Goal: Book appointment/travel/reservation

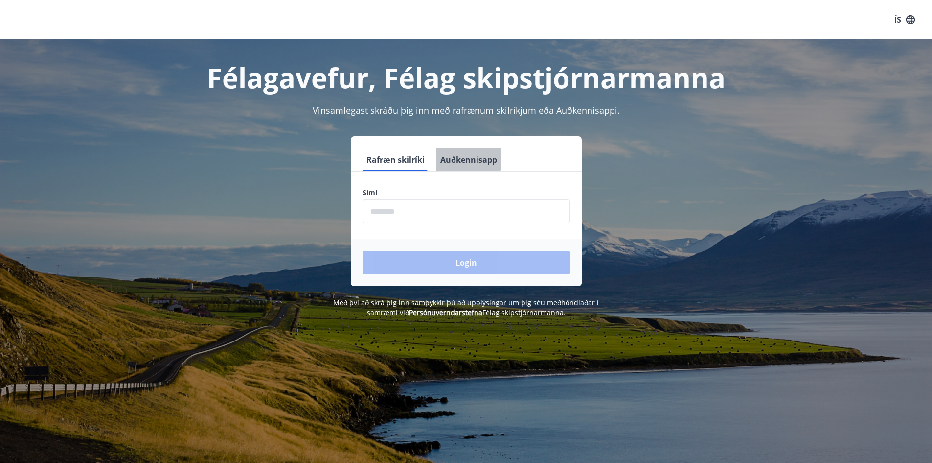
click at [466, 158] on button "Auðkennisapp" at bounding box center [469, 159] width 65 height 23
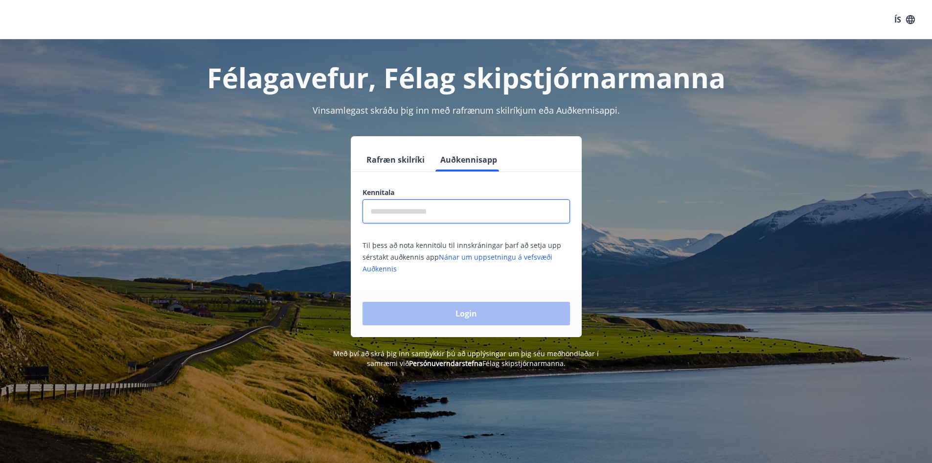
click at [405, 210] on input "text" at bounding box center [467, 211] width 208 height 24
type input "**********"
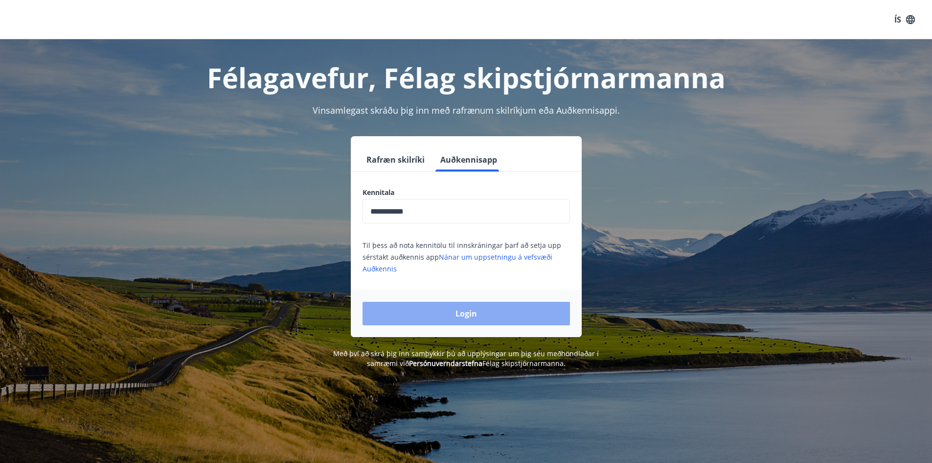
click at [452, 313] on button "Login" at bounding box center [467, 312] width 208 height 23
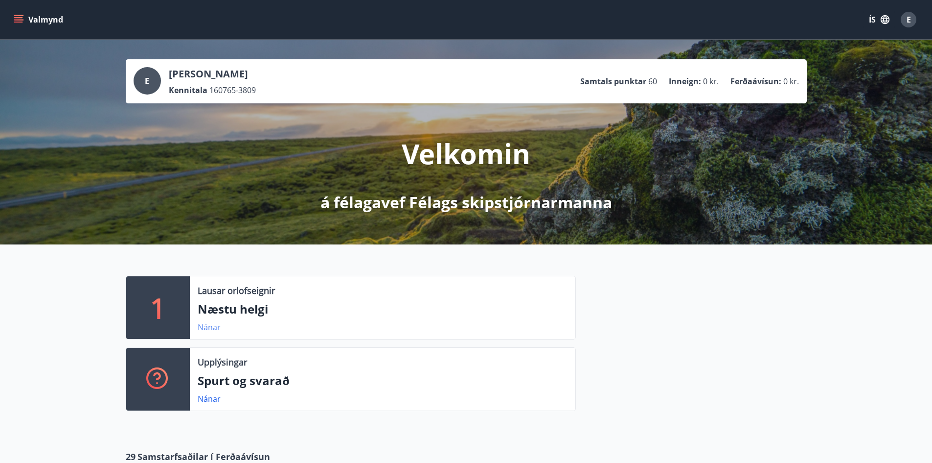
click at [210, 326] on link "Nánar" at bounding box center [209, 327] width 23 height 11
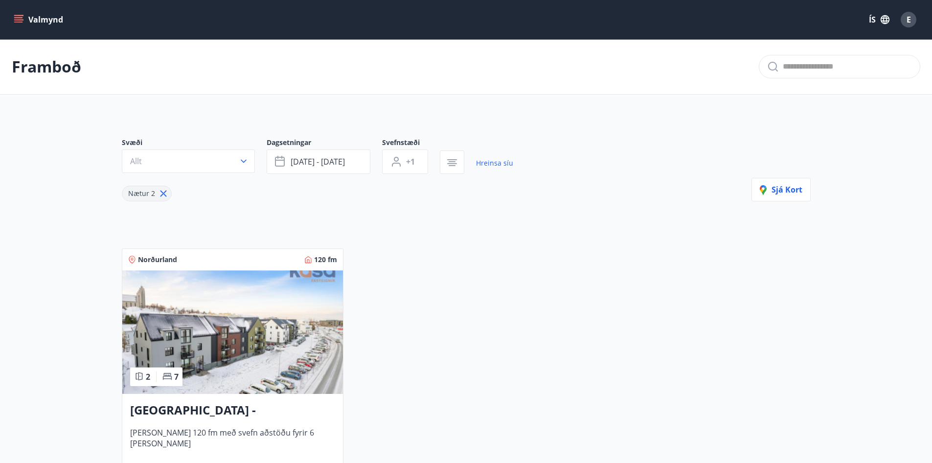
click at [19, 18] on icon "menu" at bounding box center [18, 17] width 9 height 1
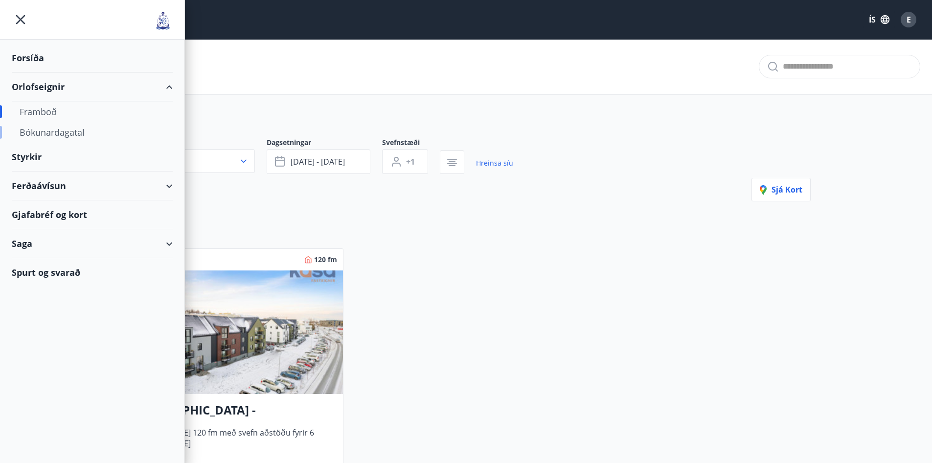
click at [56, 134] on div "Bókunardagatal" at bounding box center [92, 132] width 145 height 21
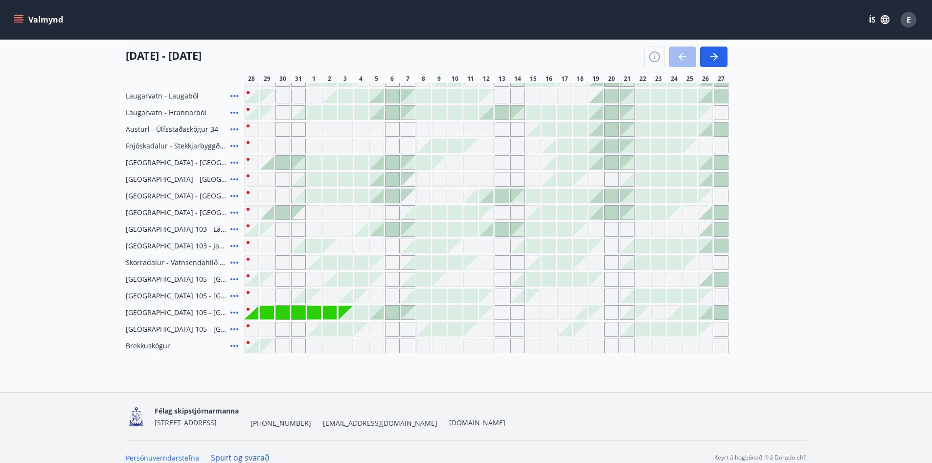
scroll to position [169, 0]
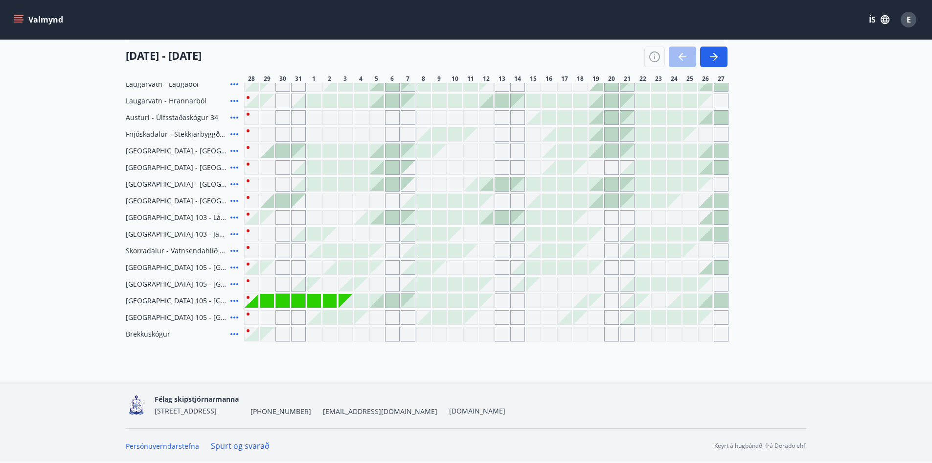
click at [231, 267] on icon at bounding box center [235, 267] width 8 height 2
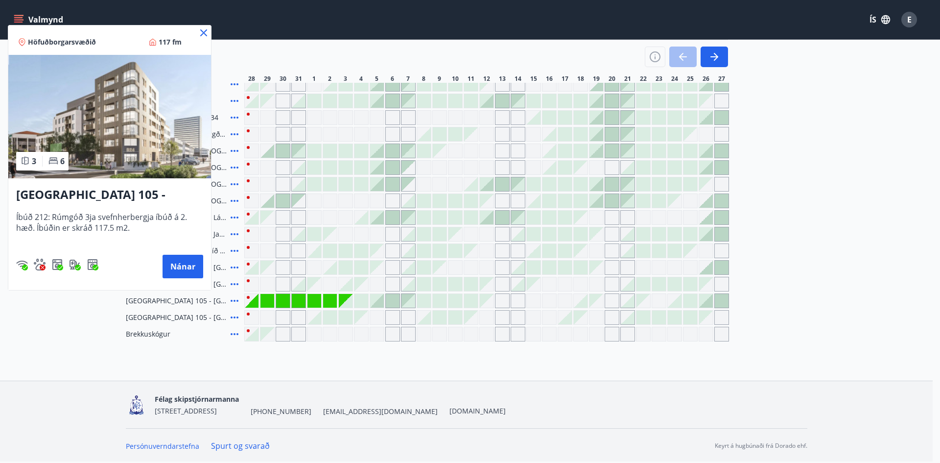
click at [206, 31] on icon at bounding box center [203, 32] width 7 height 7
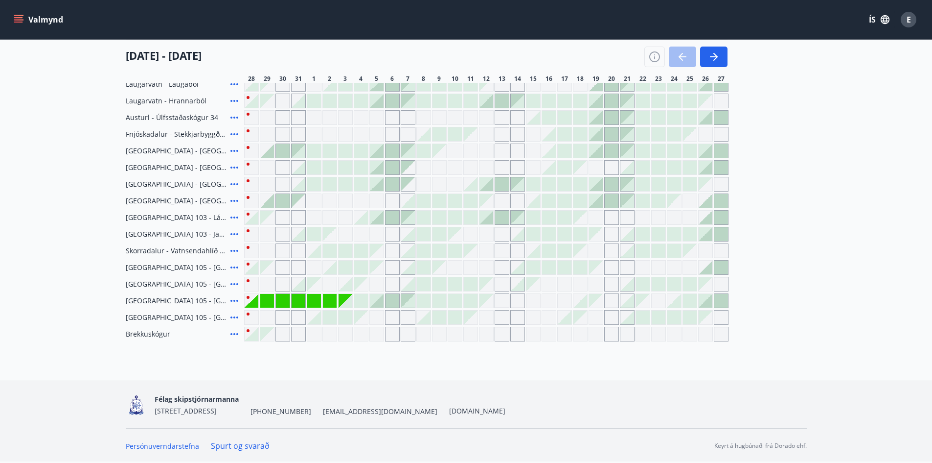
click at [23, 20] on button "Valmynd" at bounding box center [39, 20] width 55 height 18
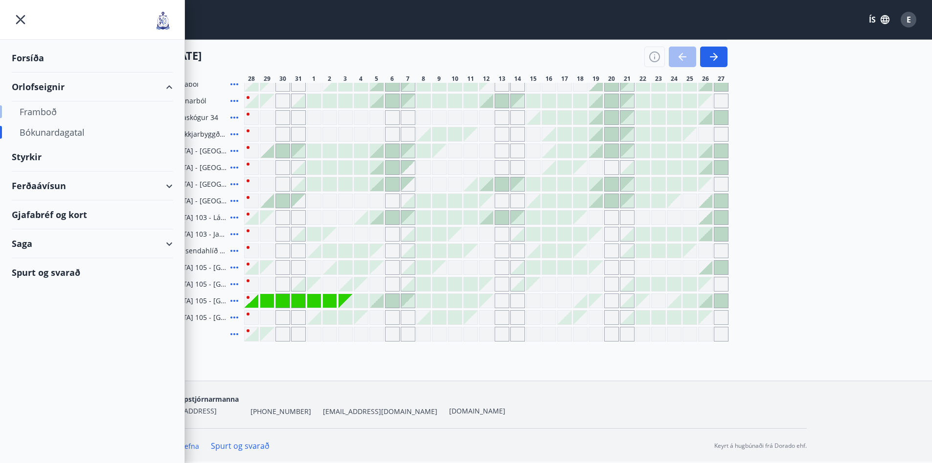
click at [37, 115] on div "Framboð" at bounding box center [92, 111] width 145 height 21
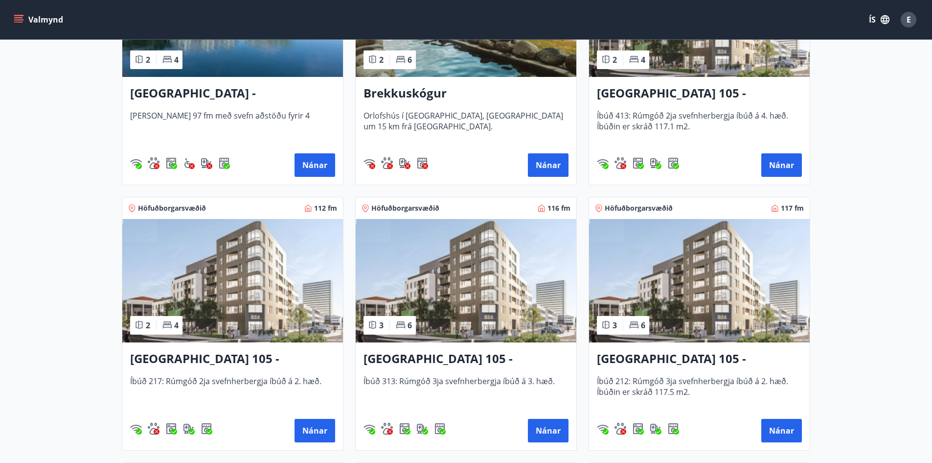
scroll to position [294, 0]
click at [279, 368] on div "Reykjavík 105 - [GEOGRAPHIC_DATA] 24, 217 Íbúð 217: Rúmgóð 2ja svefnherbergja í…" at bounding box center [232, 396] width 221 height 108
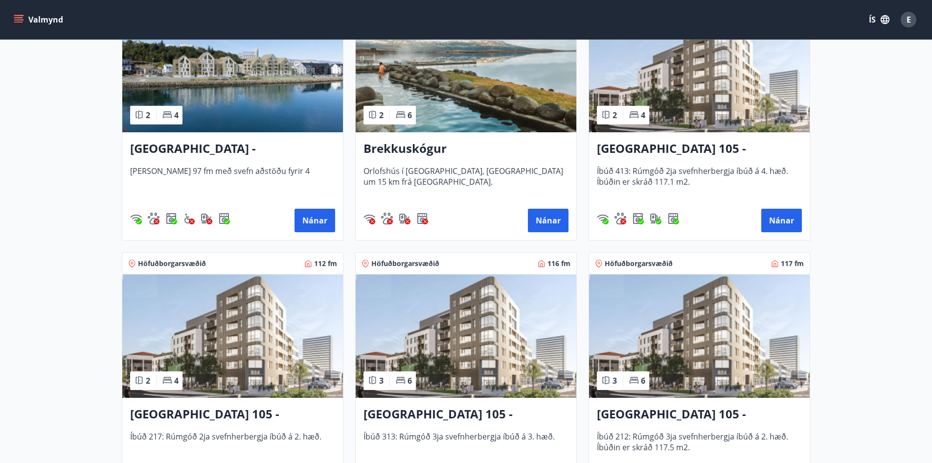
scroll to position [294, 0]
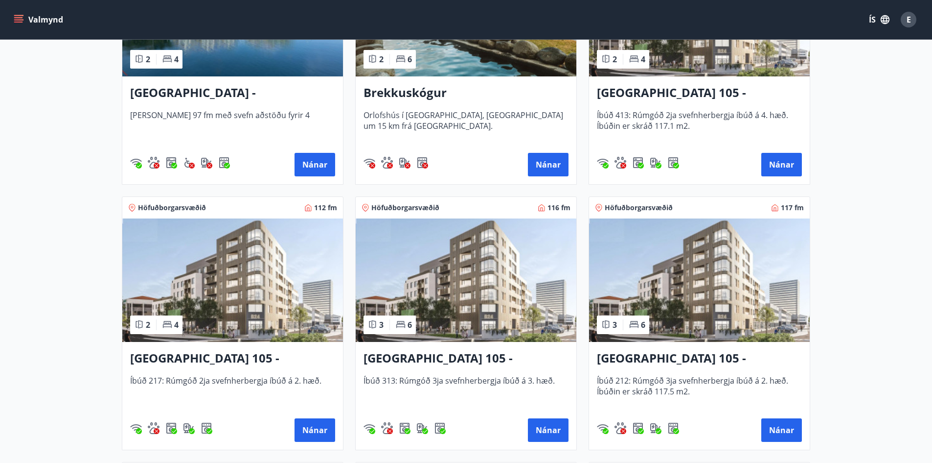
click at [659, 126] on span "Íbúð 413: Rúmgóð 2ja svefnherbergja íbúð á 4. hæð. Íbúðin er skráð 117.1 m2." at bounding box center [699, 126] width 205 height 32
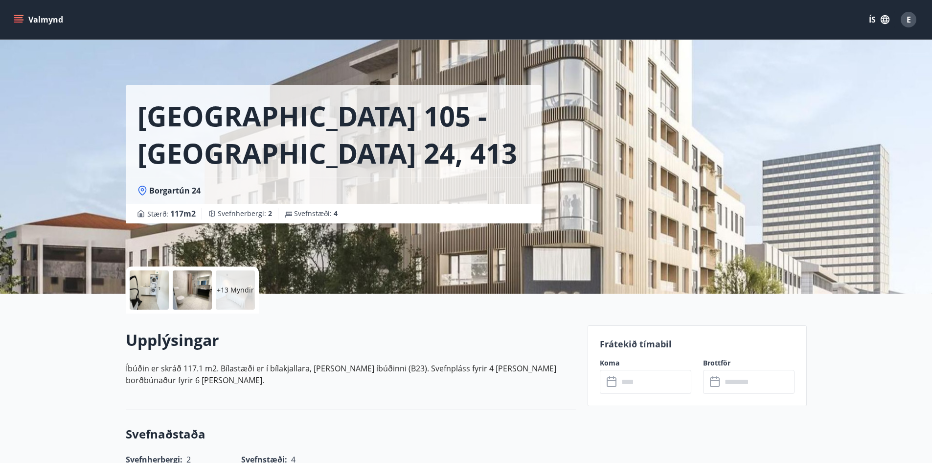
click at [145, 289] on div at bounding box center [149, 289] width 39 height 39
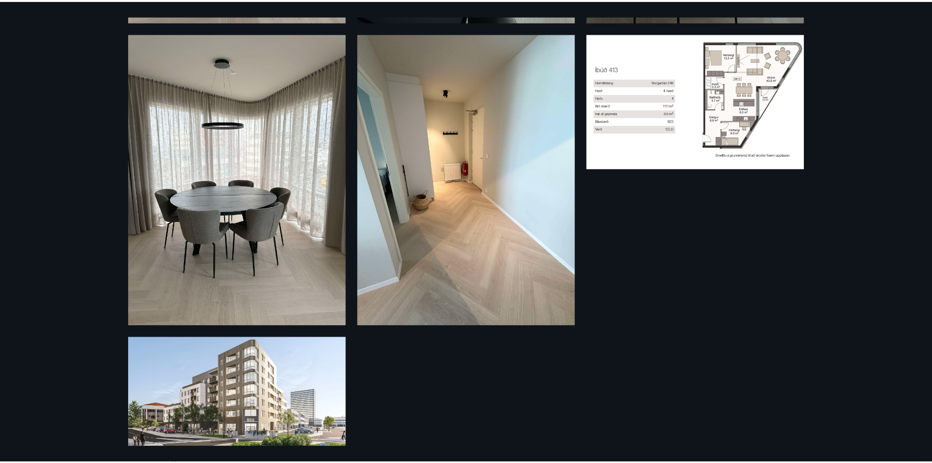
scroll to position [1552, 0]
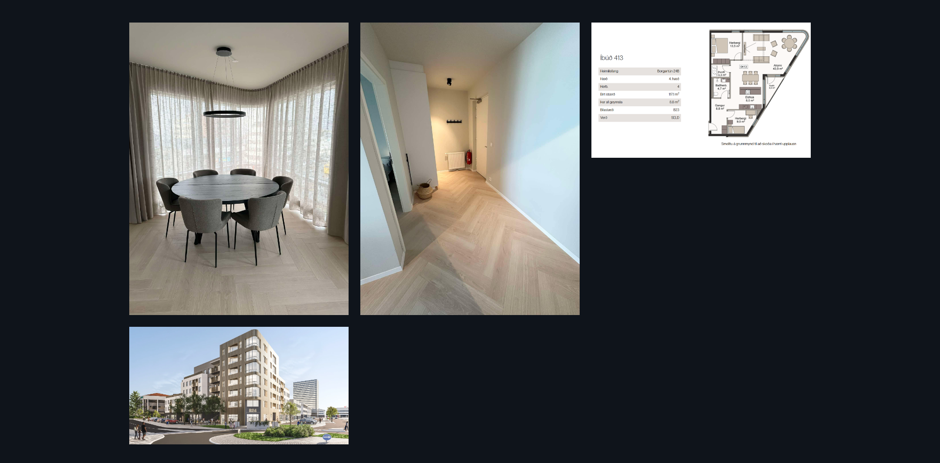
click at [734, 98] on img at bounding box center [700, 90] width 219 height 135
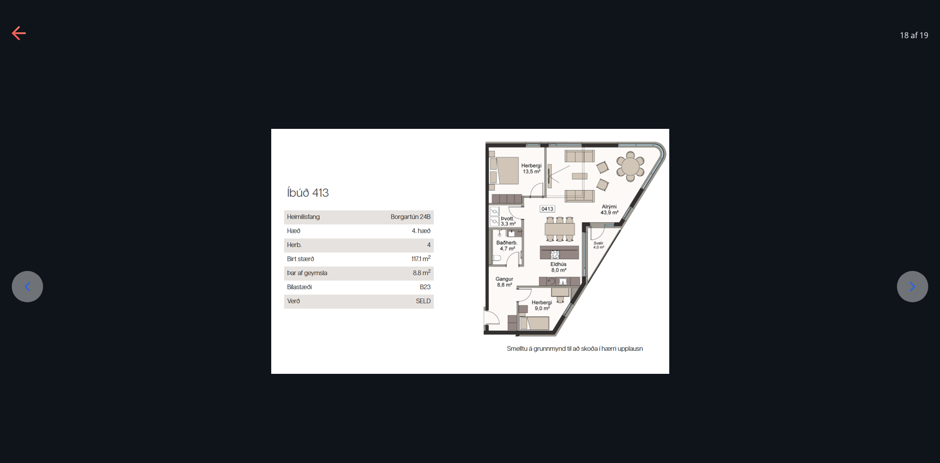
click at [26, 29] on icon at bounding box center [20, 34] width 16 height 16
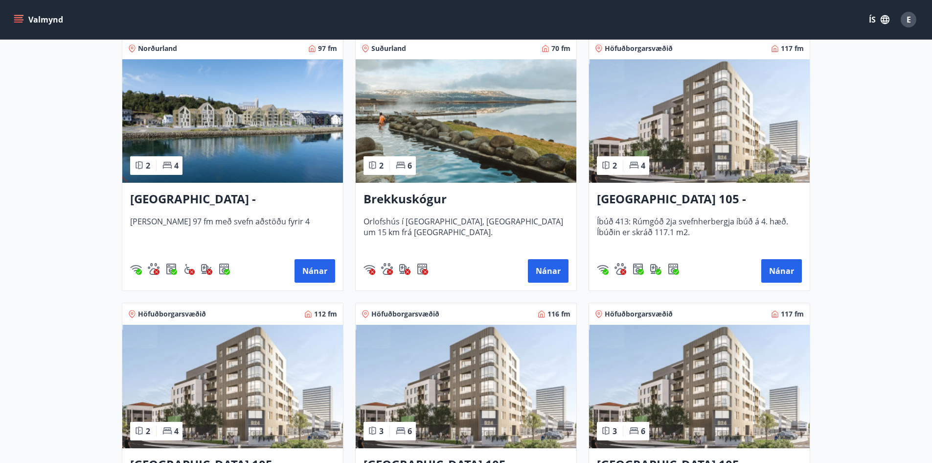
scroll to position [294, 0]
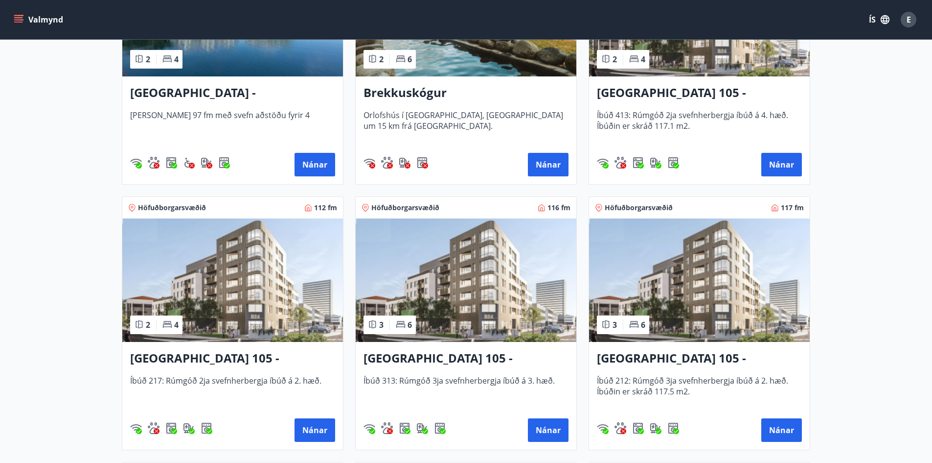
click at [461, 321] on img at bounding box center [466, 279] width 221 height 123
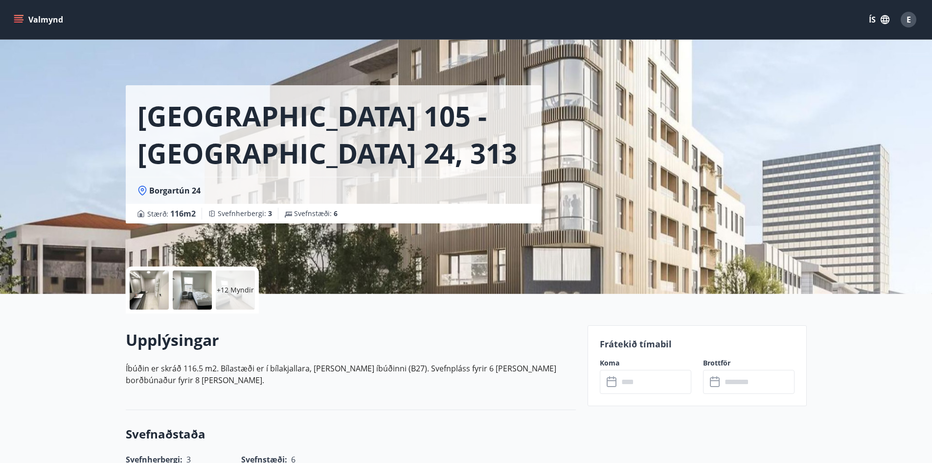
click at [142, 293] on div at bounding box center [149, 289] width 39 height 39
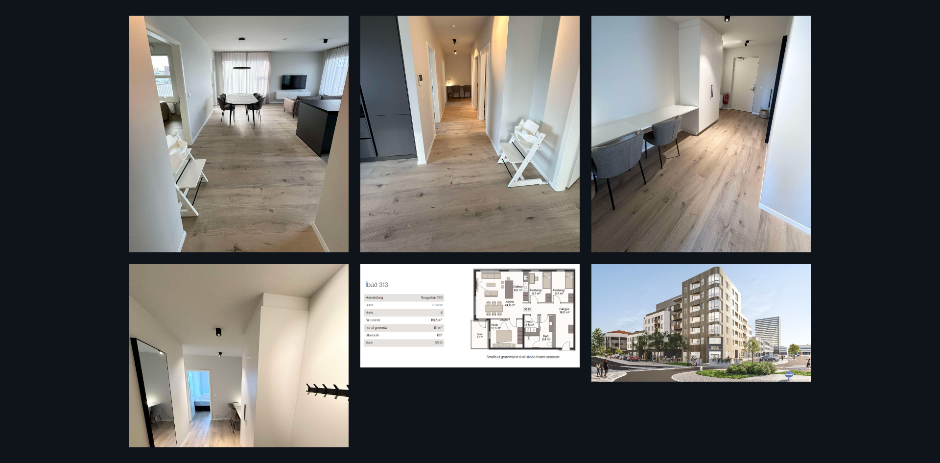
scroll to position [1423, 0]
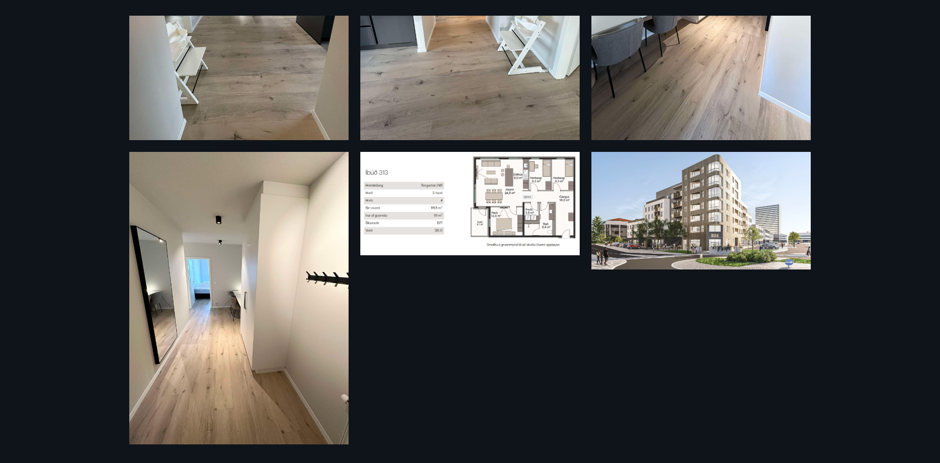
click at [478, 200] on img at bounding box center [469, 203] width 219 height 103
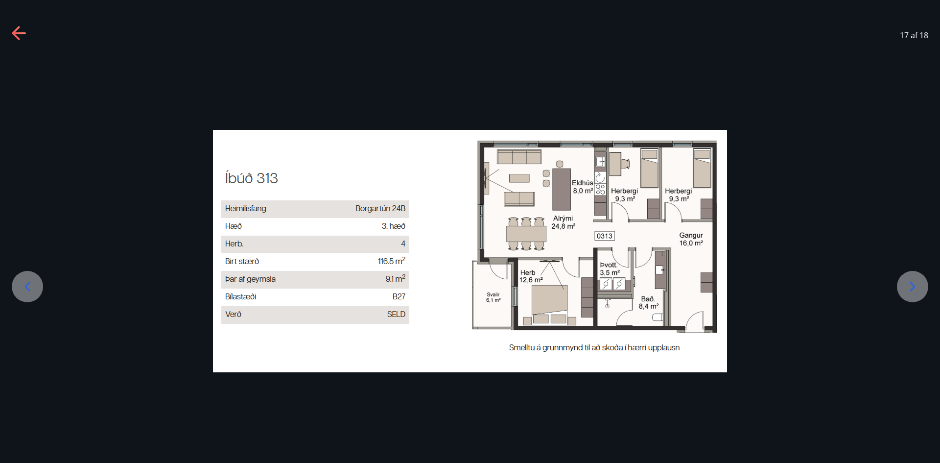
click at [27, 32] on div "17 af 18" at bounding box center [470, 35] width 940 height 39
click at [17, 32] on icon at bounding box center [20, 34] width 16 height 16
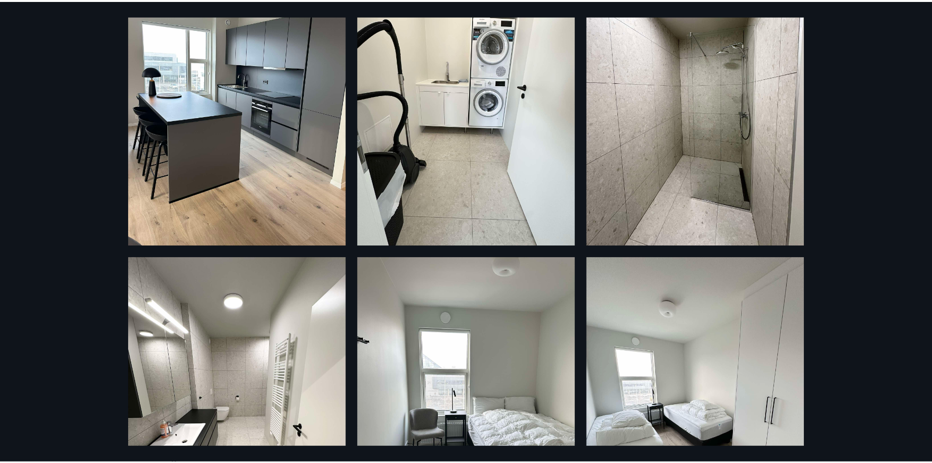
scroll to position [0, 0]
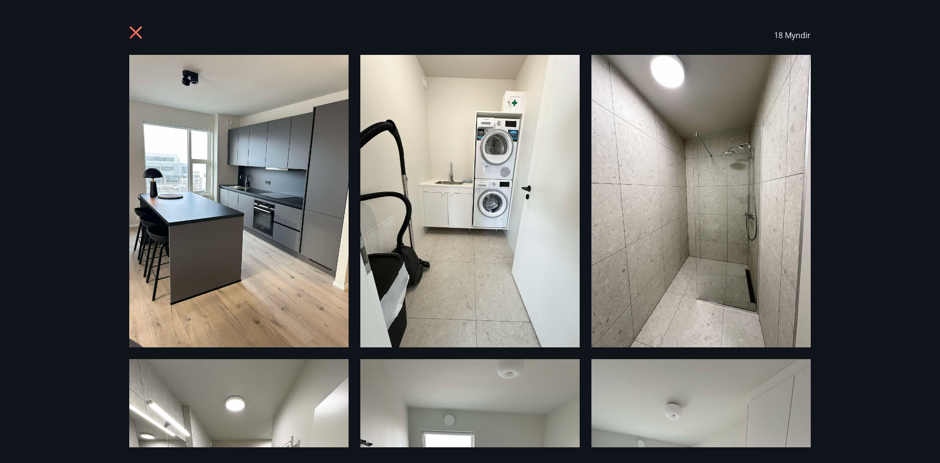
click at [138, 35] on icon at bounding box center [136, 32] width 12 height 12
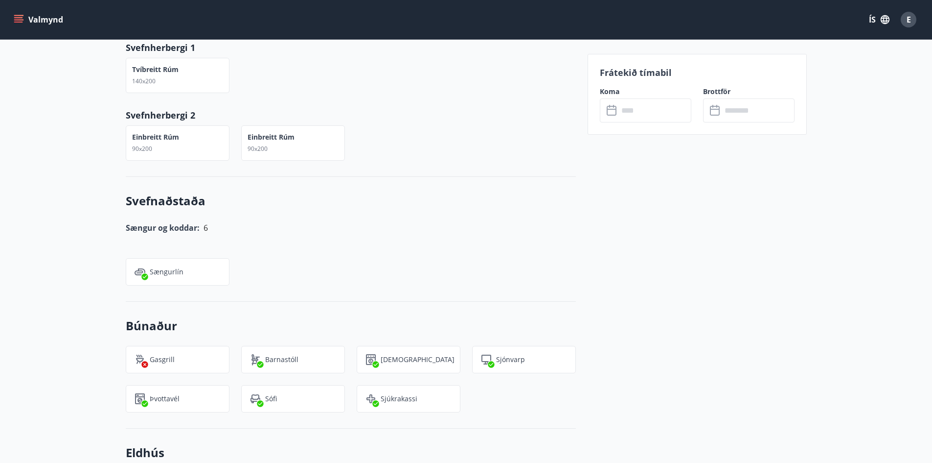
scroll to position [685, 0]
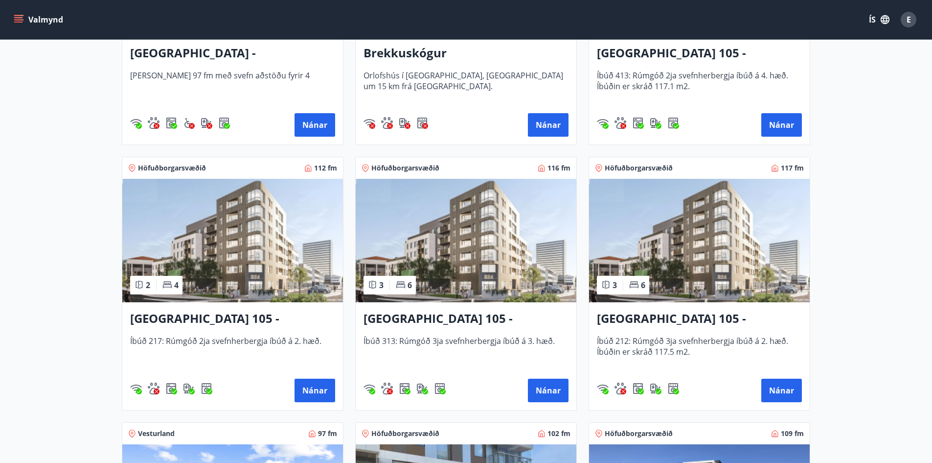
scroll to position [343, 0]
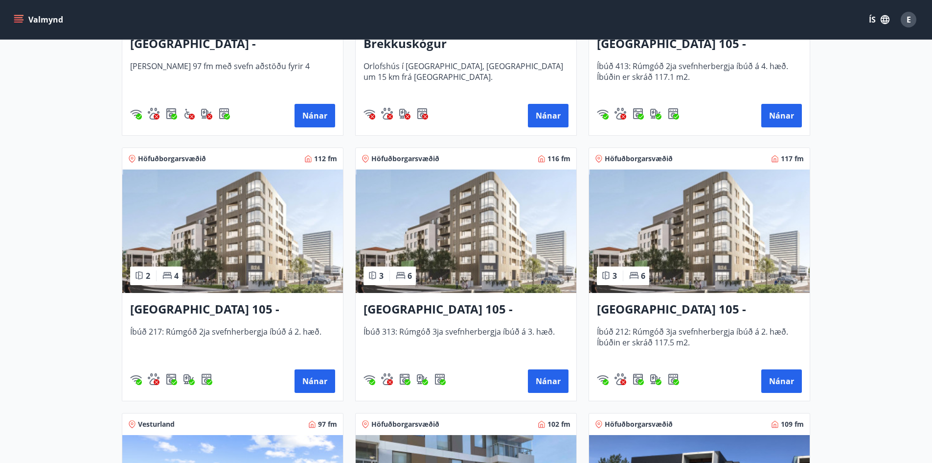
click at [683, 271] on img at bounding box center [699, 230] width 221 height 123
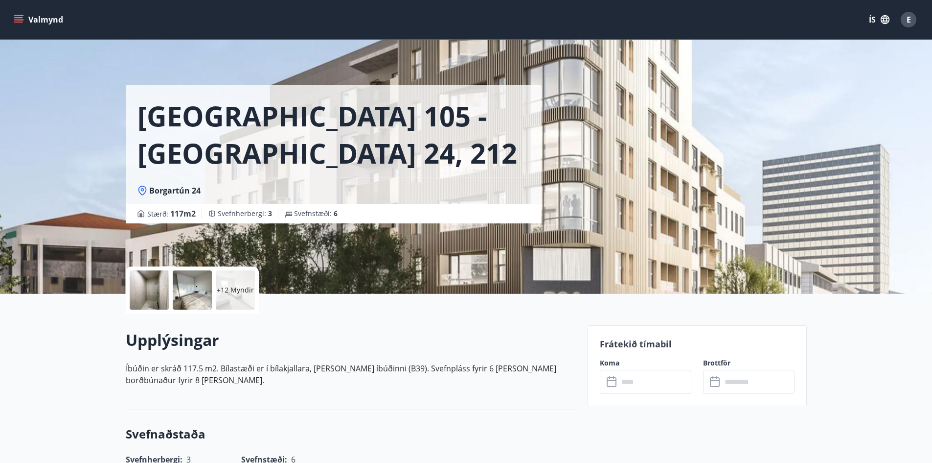
click at [236, 290] on p "+12 Myndir" at bounding box center [235, 290] width 37 height 10
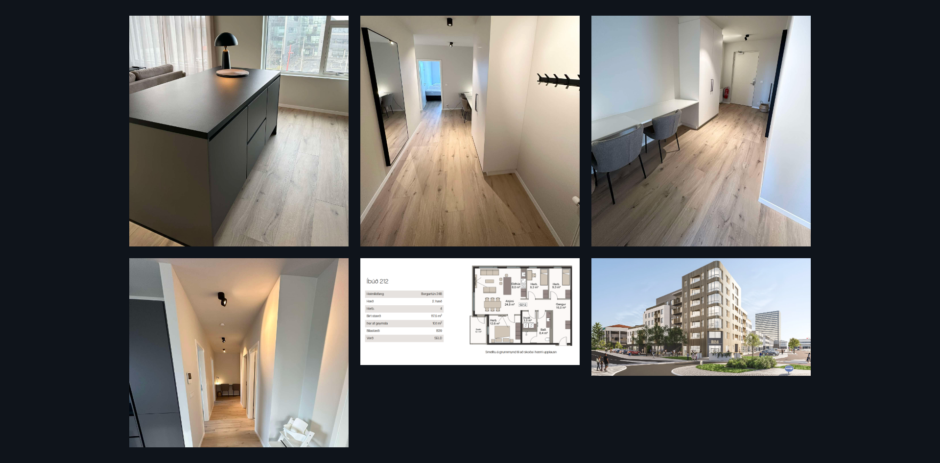
scroll to position [1423, 0]
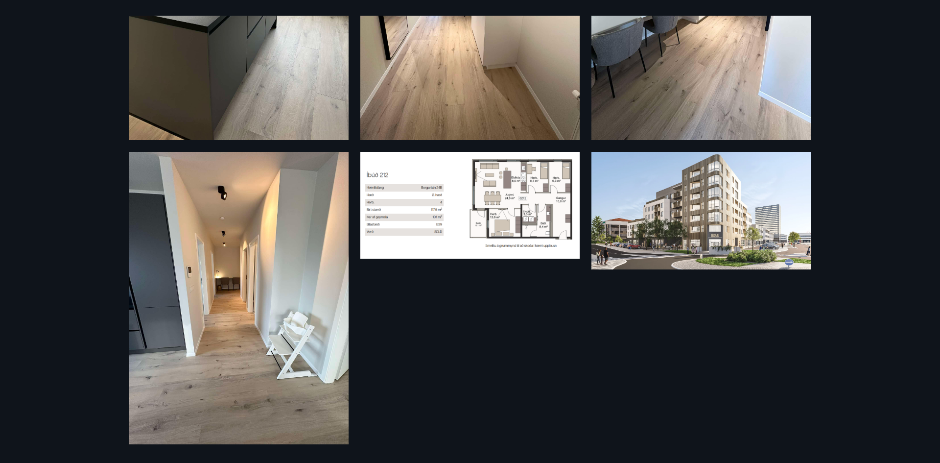
click at [491, 176] on img at bounding box center [469, 205] width 219 height 107
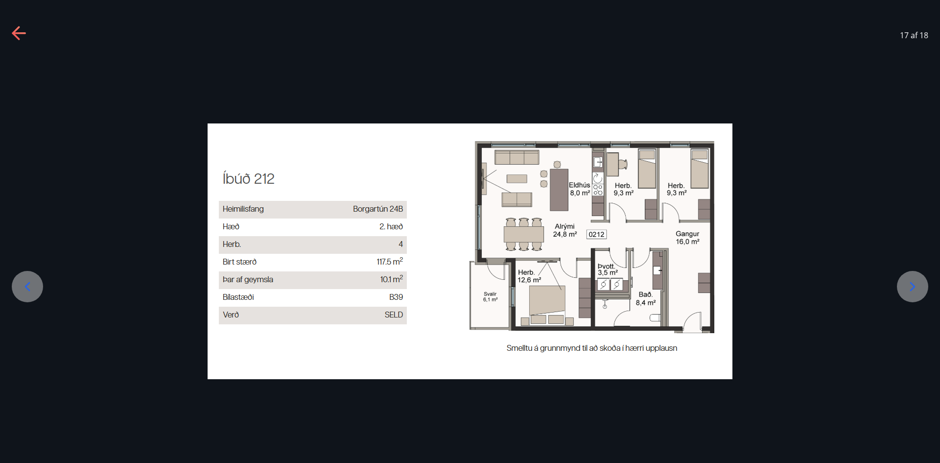
drag, startPoint x: 19, startPoint y: 32, endPoint x: 27, endPoint y: 29, distance: 8.8
click at [21, 32] on icon at bounding box center [20, 34] width 16 height 16
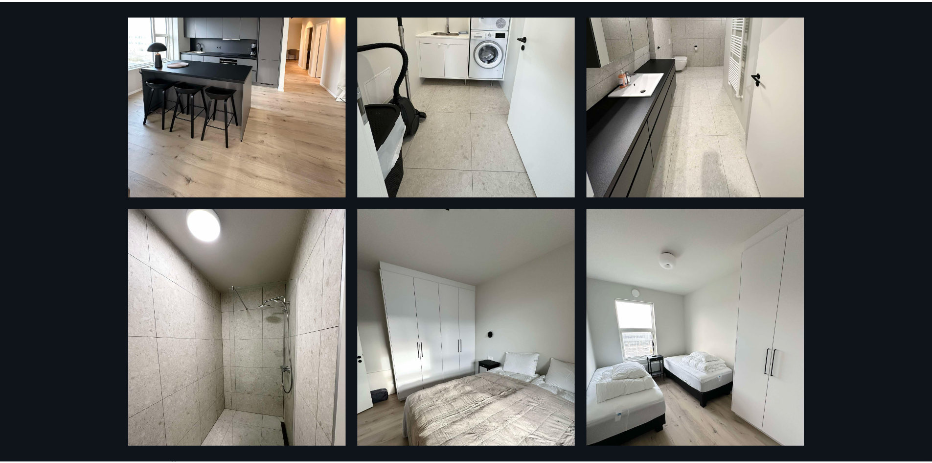
scroll to position [0, 0]
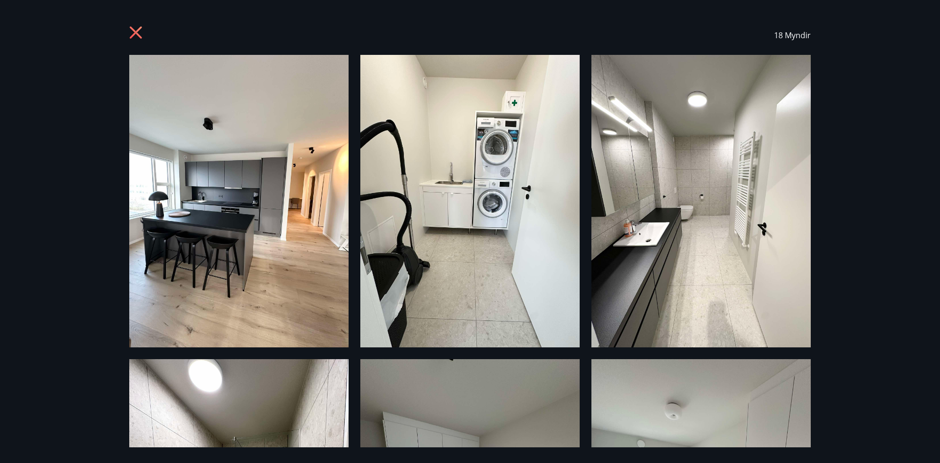
click at [141, 35] on icon at bounding box center [137, 34] width 16 height 16
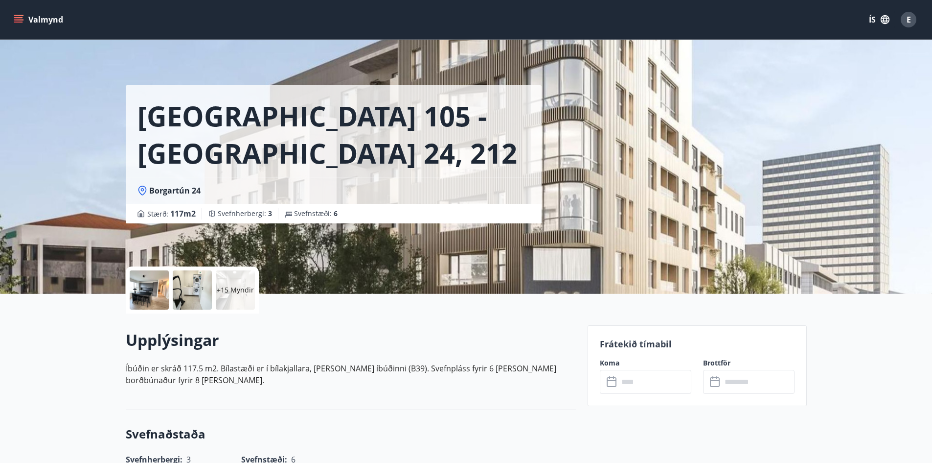
click at [40, 22] on button "Valmynd" at bounding box center [39, 20] width 55 height 18
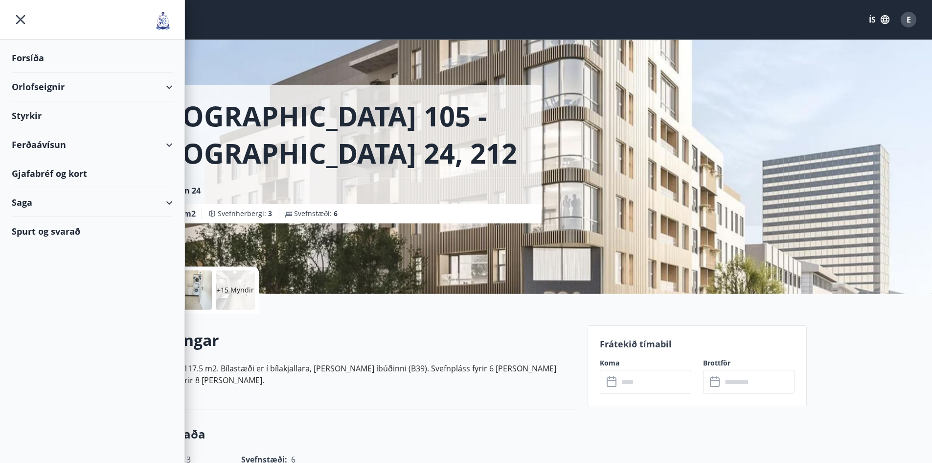
click at [48, 90] on div "Orlofseignir" at bounding box center [92, 86] width 161 height 29
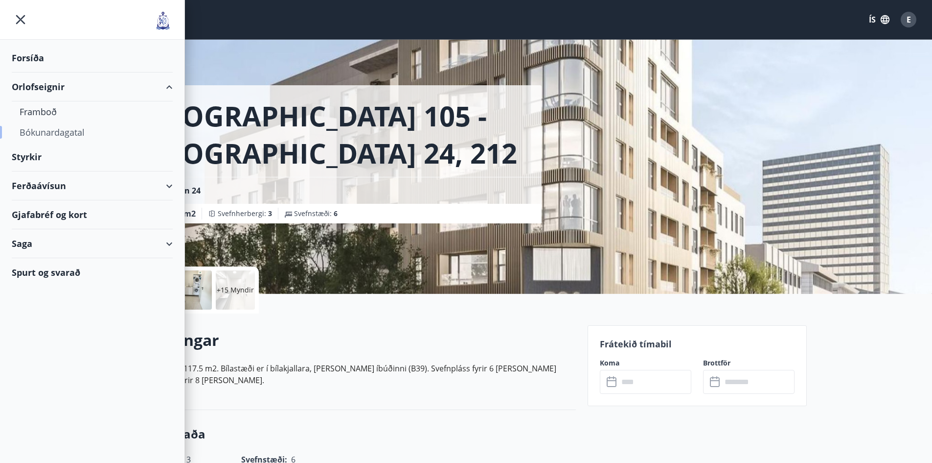
click at [37, 128] on div "Bókunardagatal" at bounding box center [92, 132] width 145 height 21
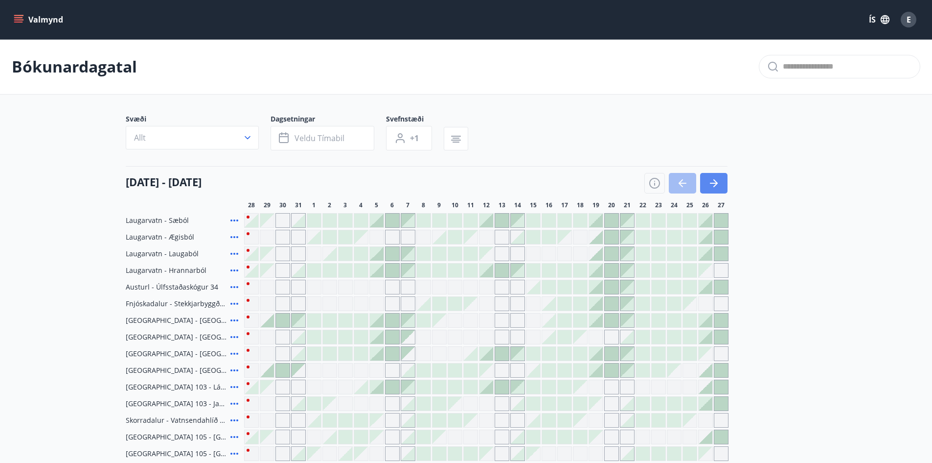
click at [718, 177] on icon "button" at bounding box center [714, 183] width 12 height 12
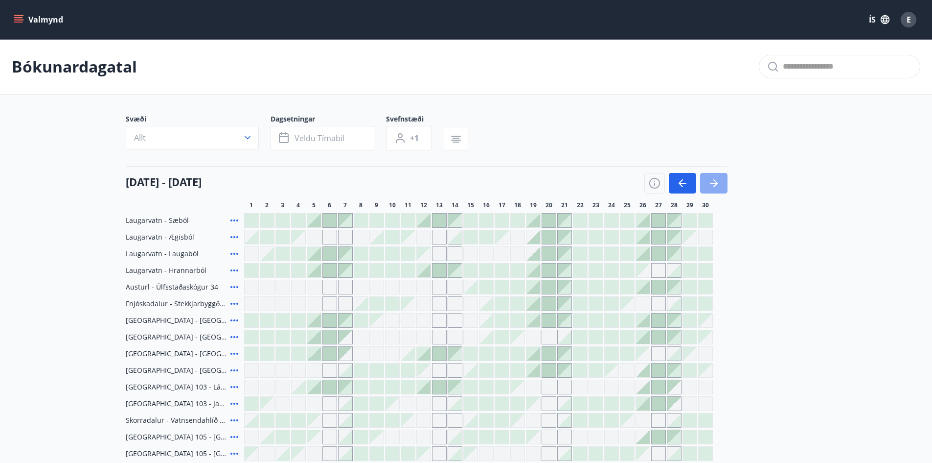
click at [718, 177] on icon "button" at bounding box center [714, 183] width 12 height 12
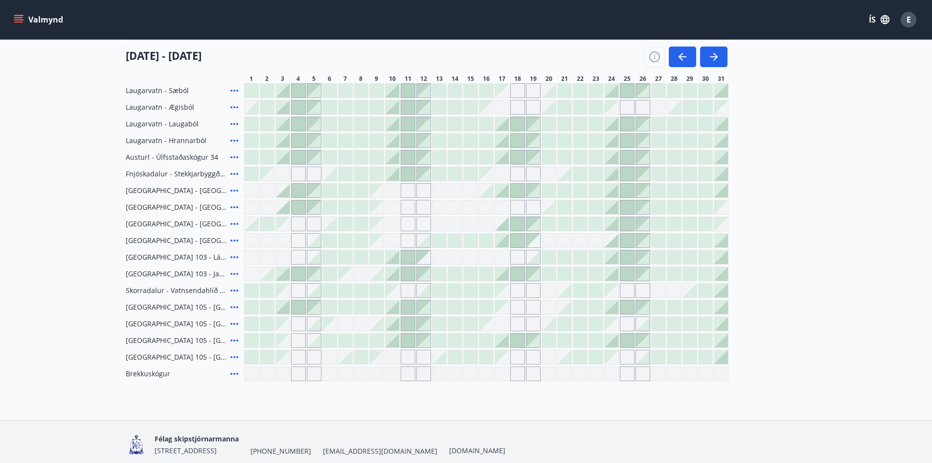
scroll to position [169, 0]
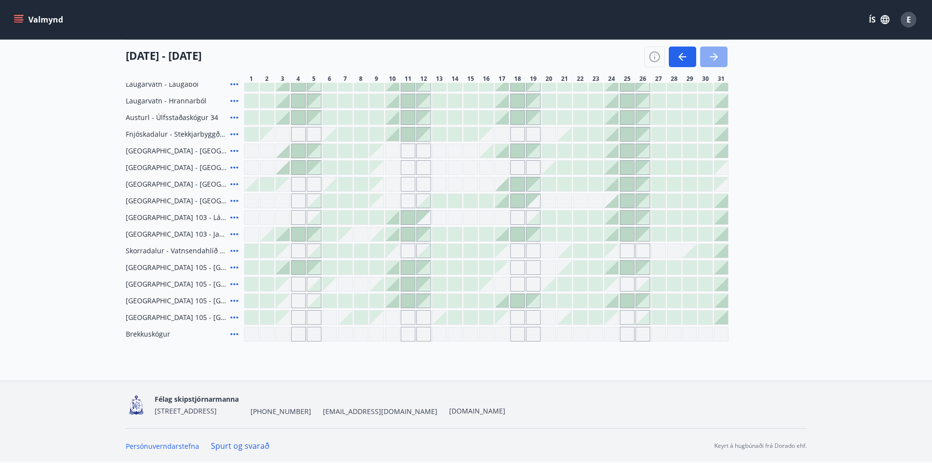
click at [722, 51] on button "button" at bounding box center [713, 56] width 27 height 21
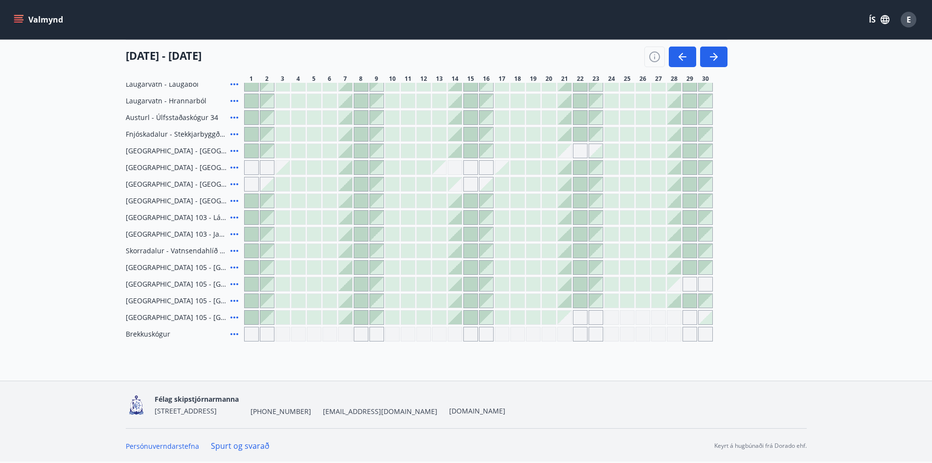
click at [236, 300] on icon at bounding box center [235, 301] width 12 height 12
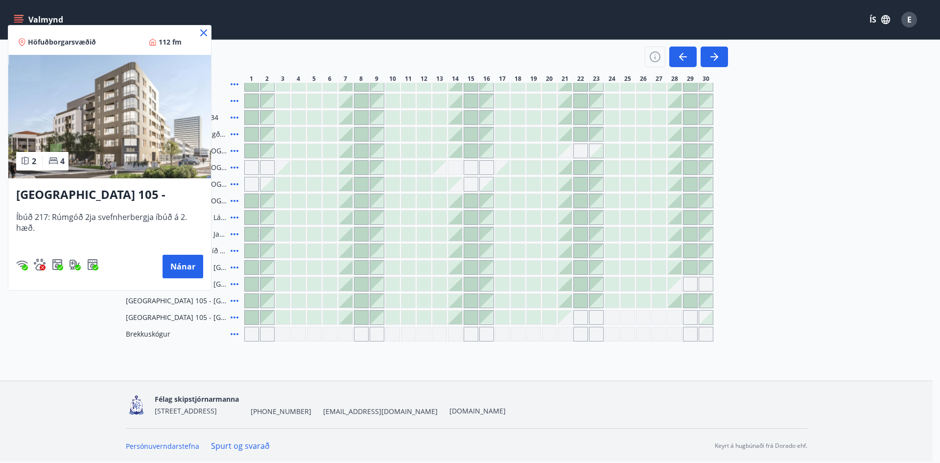
click at [204, 30] on icon at bounding box center [204, 33] width 12 height 12
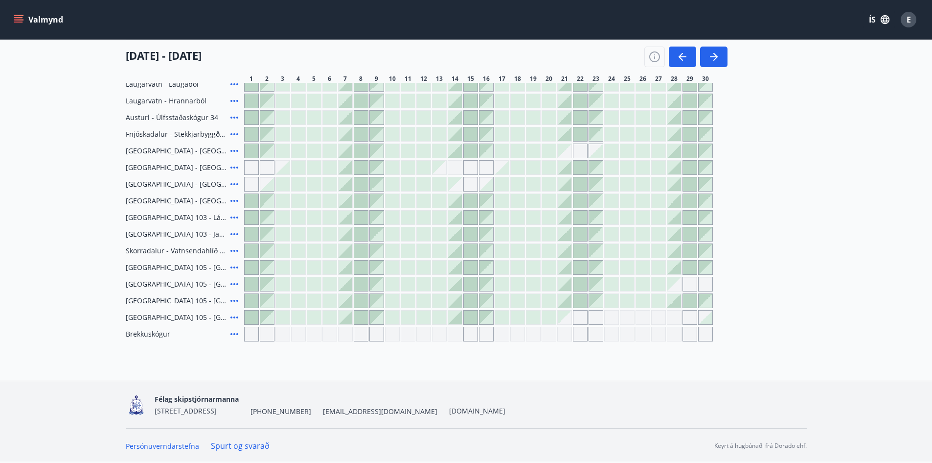
click at [281, 214] on div at bounding box center [283, 217] width 14 height 14
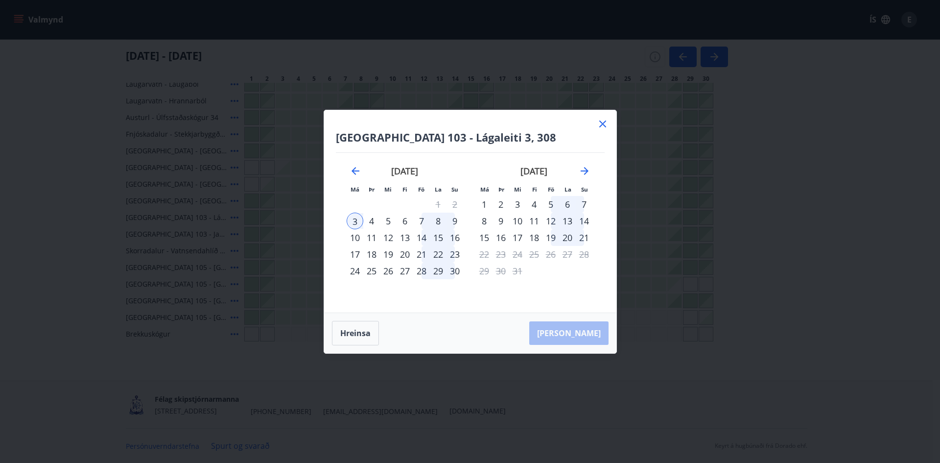
click at [388, 223] on div "5" at bounding box center [388, 220] width 17 height 17
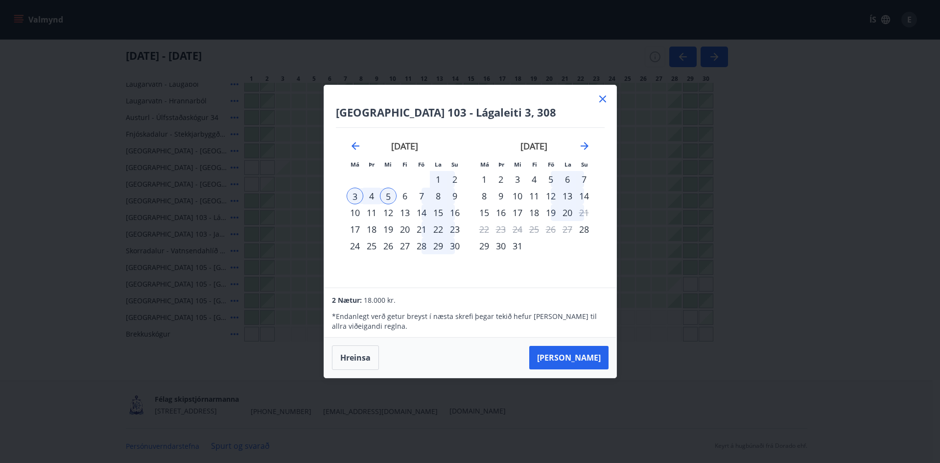
click at [602, 99] on icon at bounding box center [602, 98] width 1 height 1
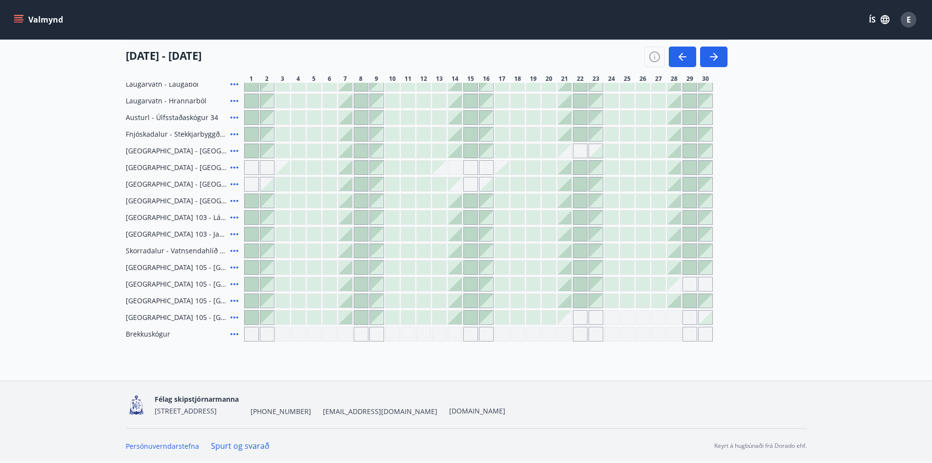
click at [286, 304] on div at bounding box center [283, 301] width 14 height 14
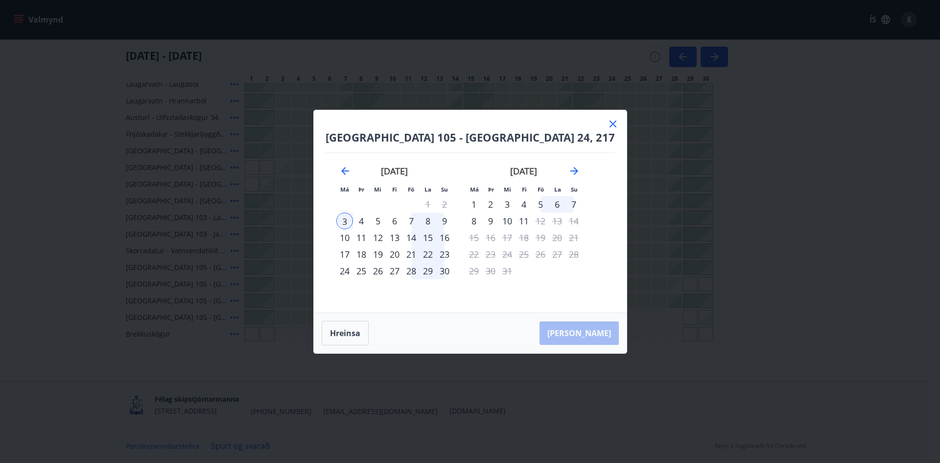
click at [386, 219] on div "5" at bounding box center [378, 220] width 17 height 17
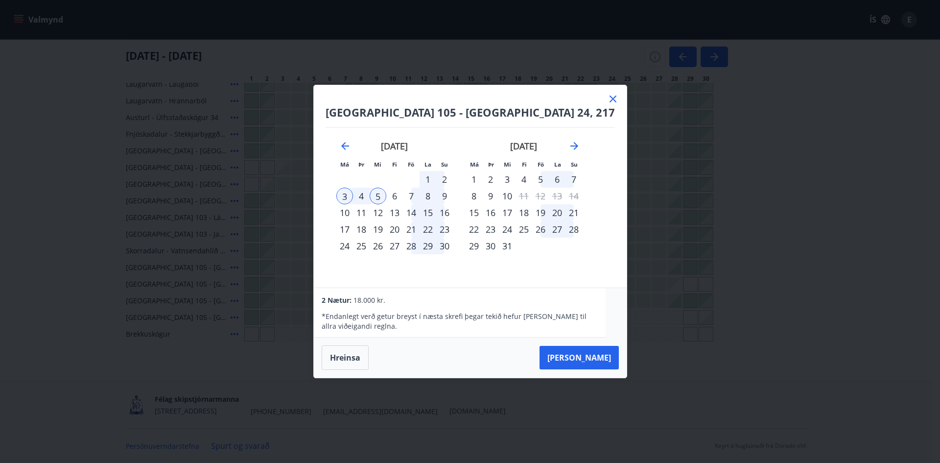
click at [607, 98] on icon at bounding box center [613, 99] width 12 height 12
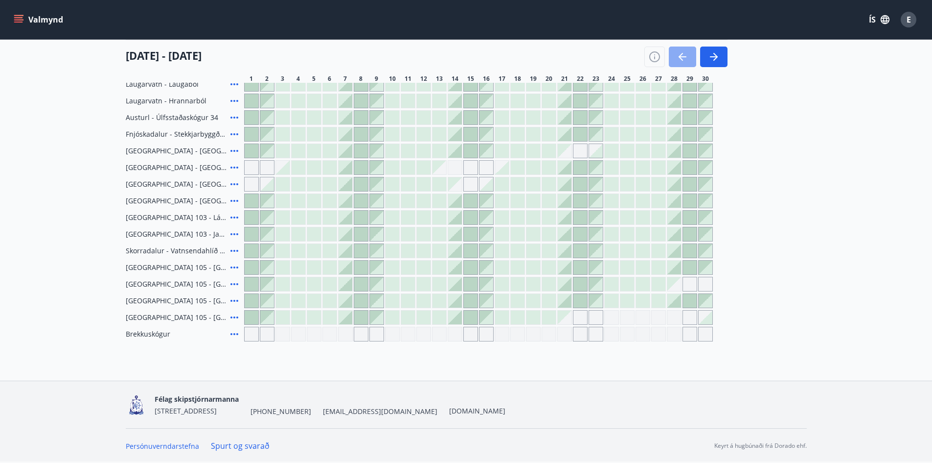
click at [685, 61] on icon "button" at bounding box center [683, 57] width 12 height 12
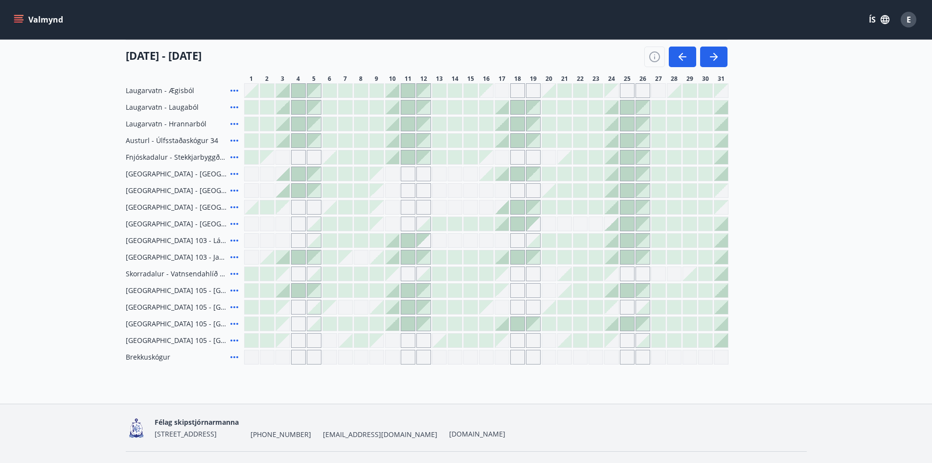
scroll to position [147, 0]
click at [720, 54] on button "button" at bounding box center [713, 56] width 27 height 21
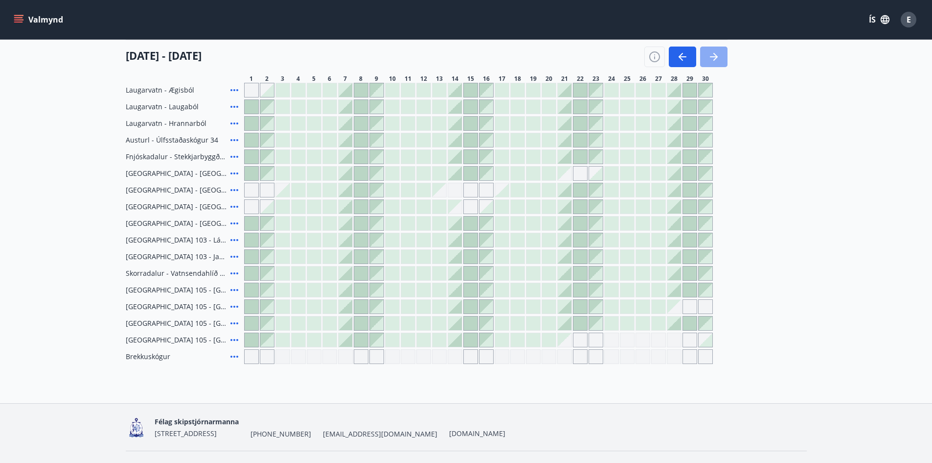
click at [724, 59] on button "button" at bounding box center [713, 56] width 27 height 21
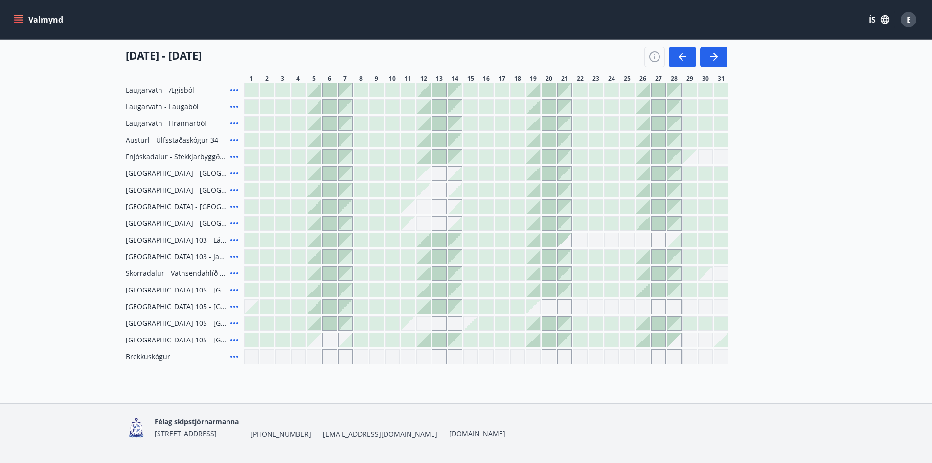
click at [235, 307] on icon at bounding box center [235, 307] width 12 height 12
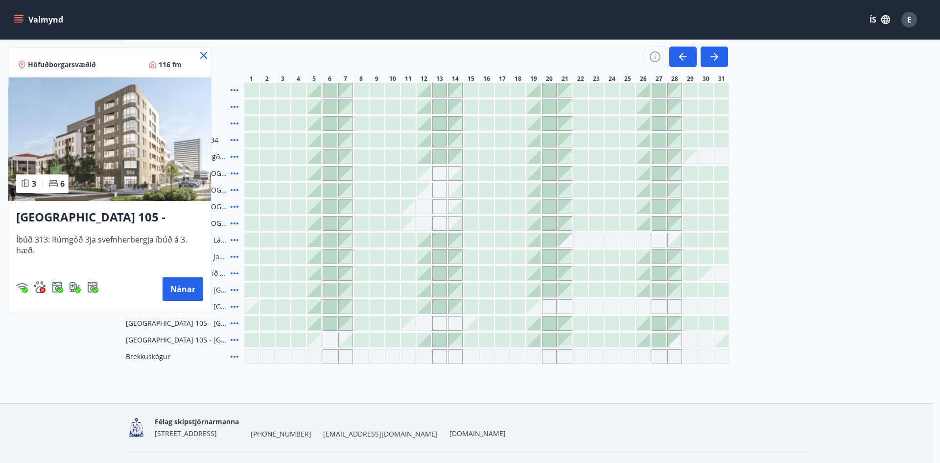
click at [203, 54] on icon at bounding box center [203, 55] width 7 height 7
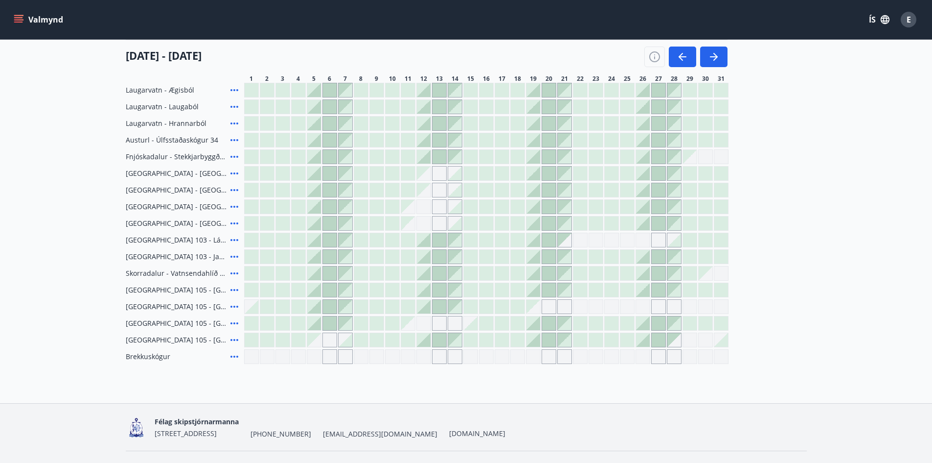
click at [236, 341] on icon at bounding box center [235, 340] width 12 height 12
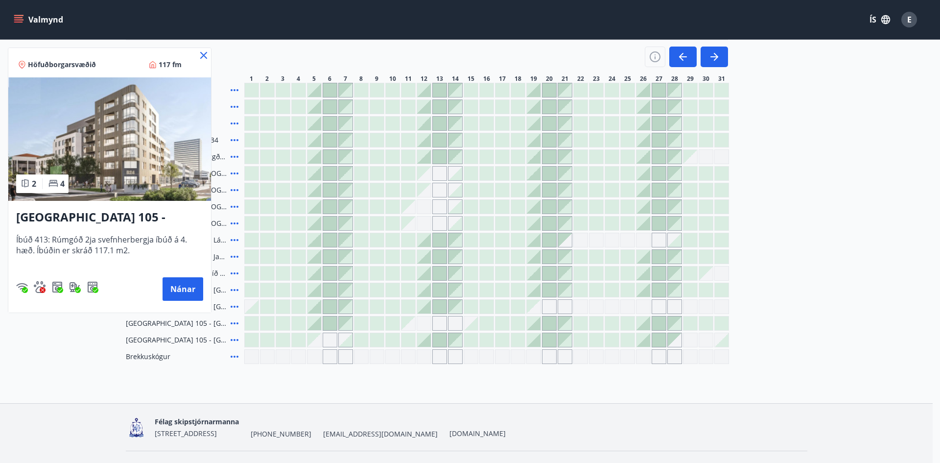
click at [205, 53] on icon at bounding box center [203, 55] width 7 height 7
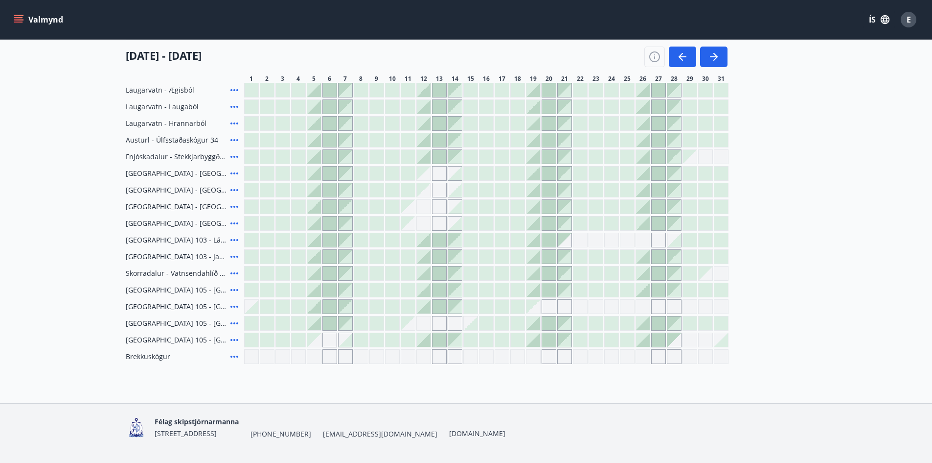
click at [232, 290] on icon at bounding box center [235, 290] width 12 height 12
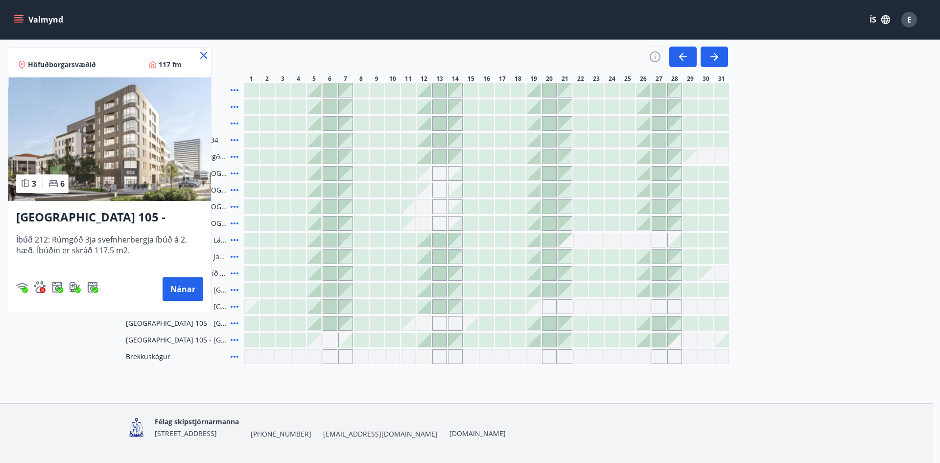
click at [202, 51] on icon at bounding box center [204, 55] width 12 height 12
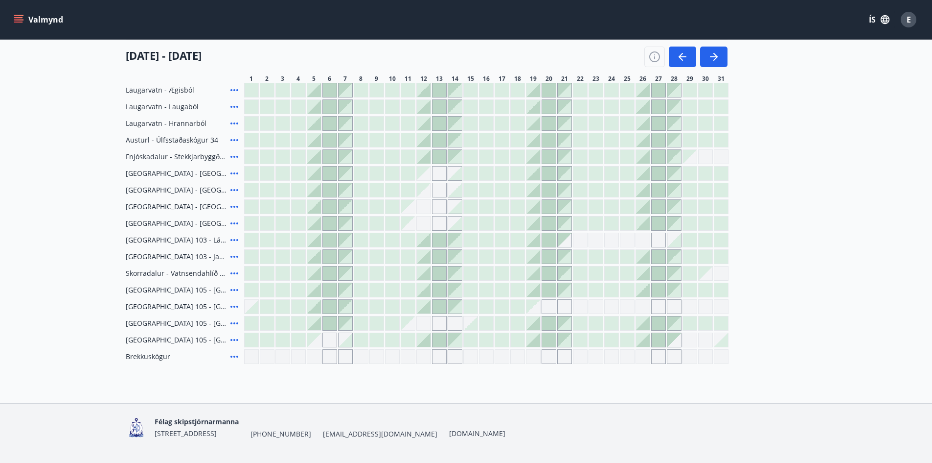
click at [202, 56] on h4 "[DATE] - [DATE]" at bounding box center [164, 55] width 76 height 15
click at [232, 337] on icon at bounding box center [235, 340] width 12 height 12
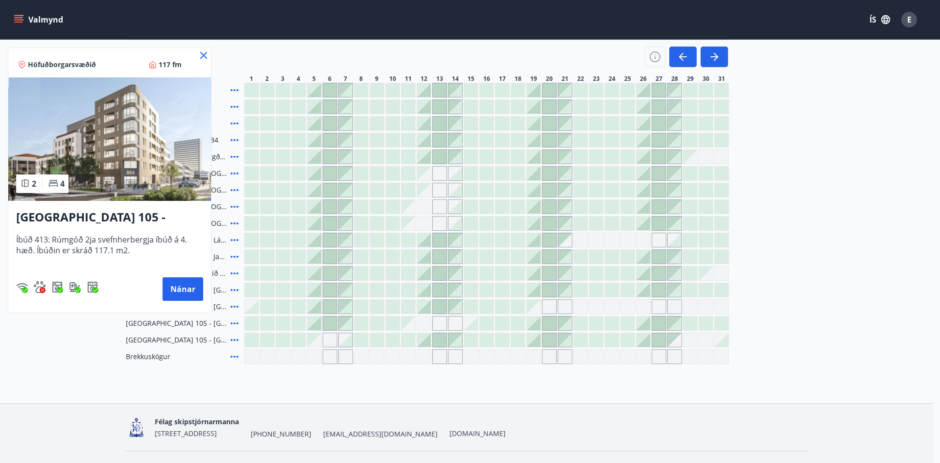
click at [200, 53] on icon at bounding box center [204, 55] width 12 height 12
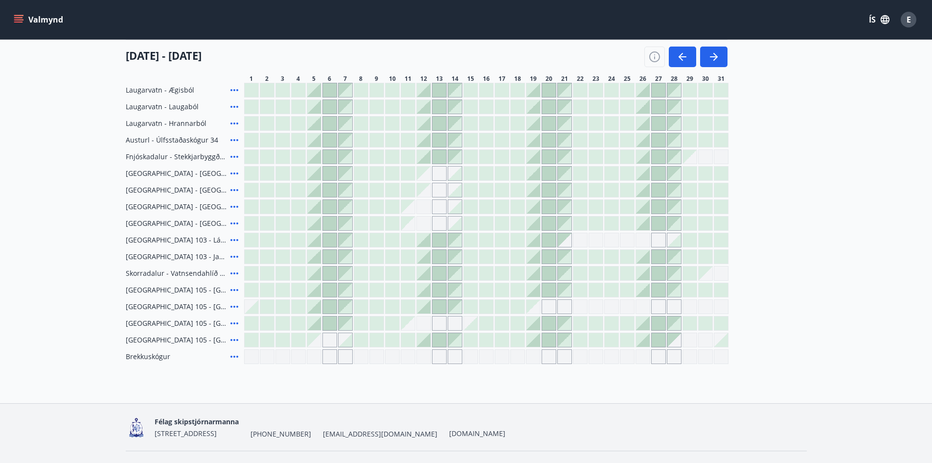
click at [518, 341] on div at bounding box center [518, 340] width 14 height 14
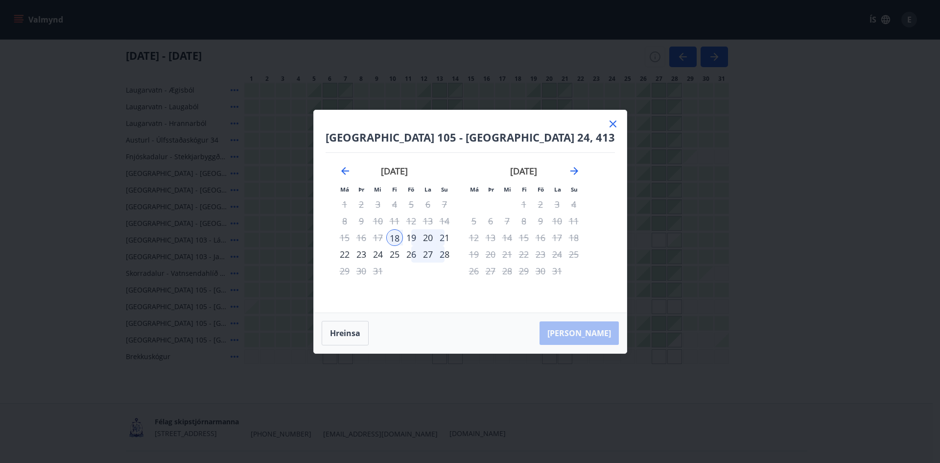
click at [353, 255] on div "22" at bounding box center [344, 254] width 17 height 17
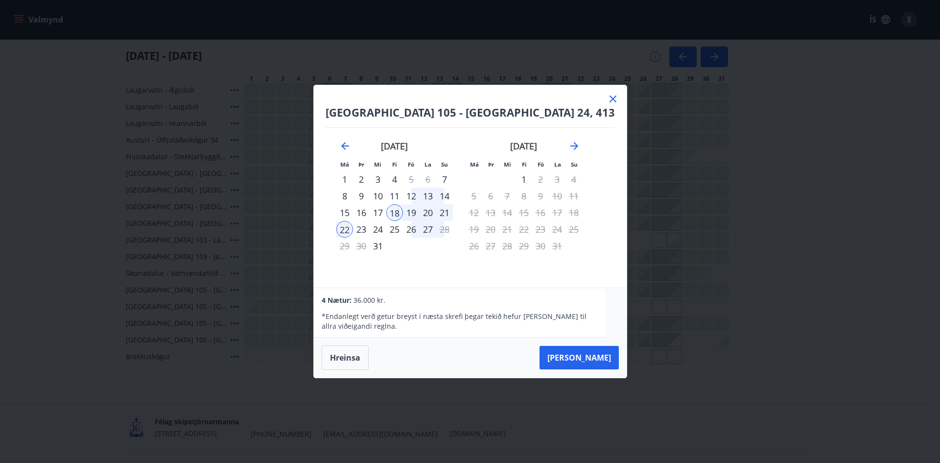
click at [607, 103] on icon at bounding box center [613, 99] width 12 height 12
